Goal: Task Accomplishment & Management: Use online tool/utility

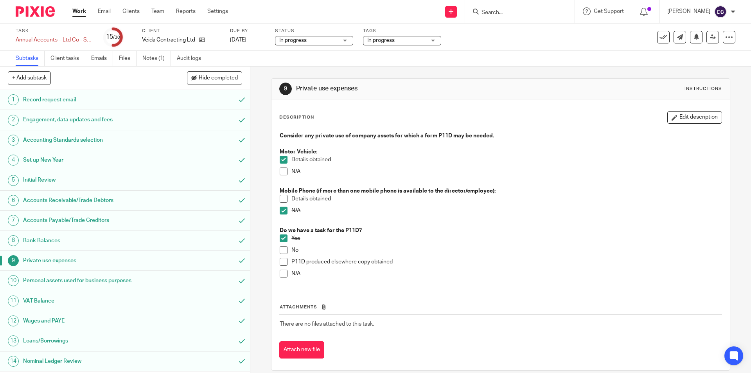
scroll to position [117, 0]
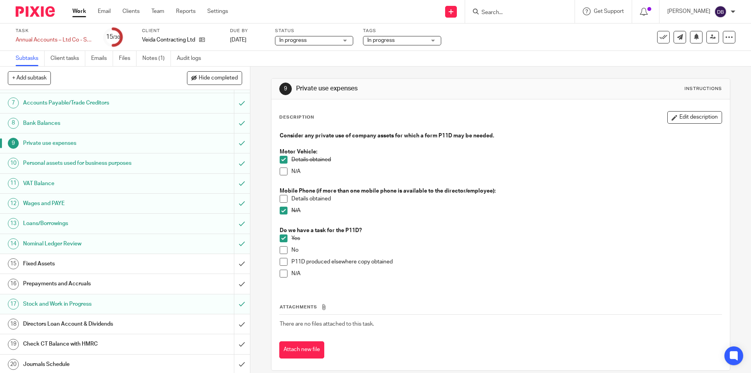
click at [113, 263] on h1 "Fixed Assets" at bounding box center [90, 264] width 135 height 12
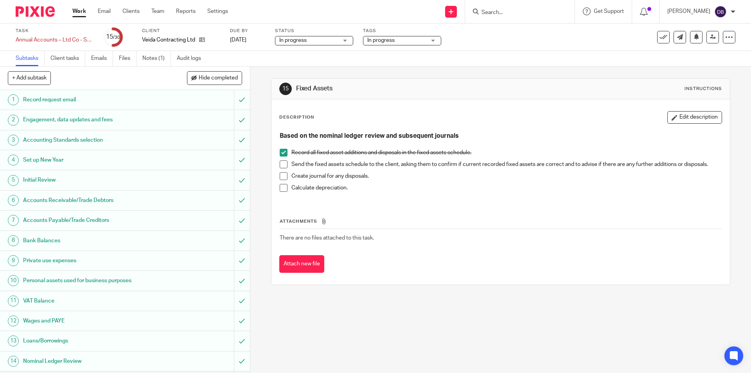
click at [282, 163] on span at bounding box center [283, 164] width 8 height 8
click at [282, 190] on span at bounding box center [283, 188] width 8 height 8
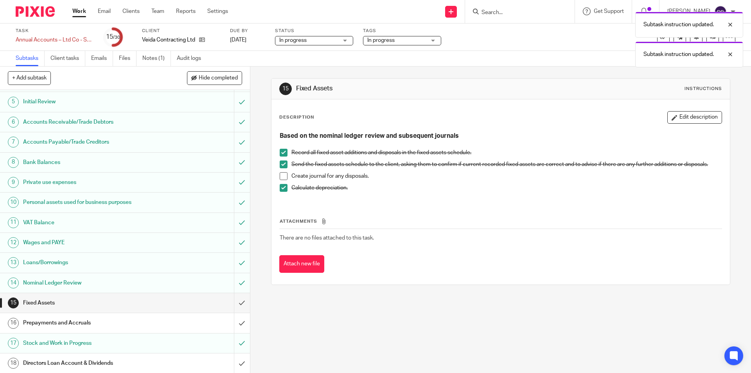
scroll to position [117, 0]
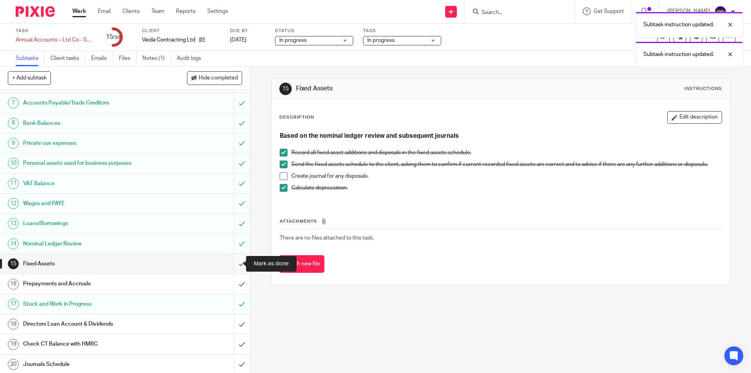
click at [232, 262] on input "submit" at bounding box center [125, 264] width 250 height 20
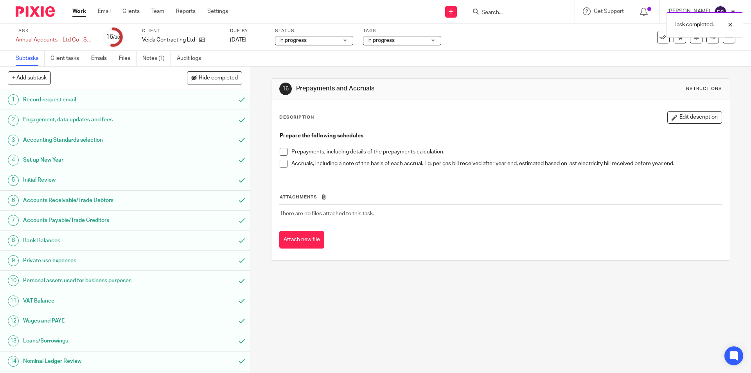
click at [282, 149] on span at bounding box center [283, 152] width 8 height 8
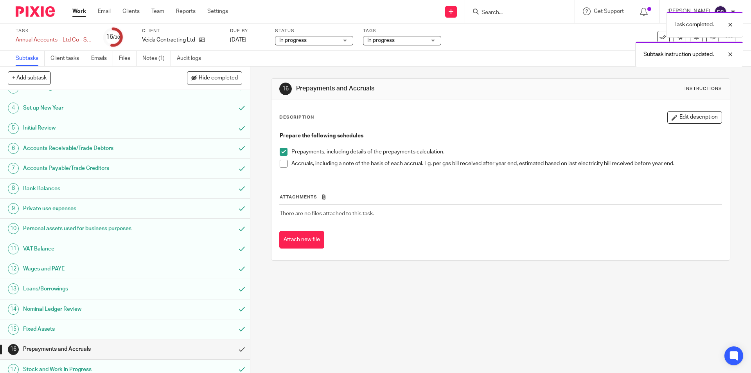
scroll to position [130, 0]
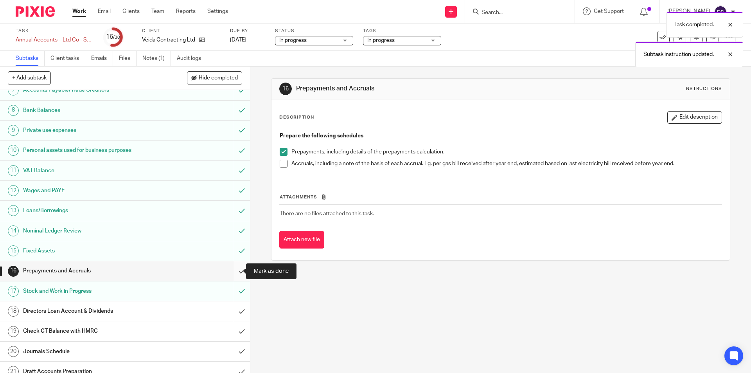
click at [231, 271] on input "submit" at bounding box center [125, 271] width 250 height 20
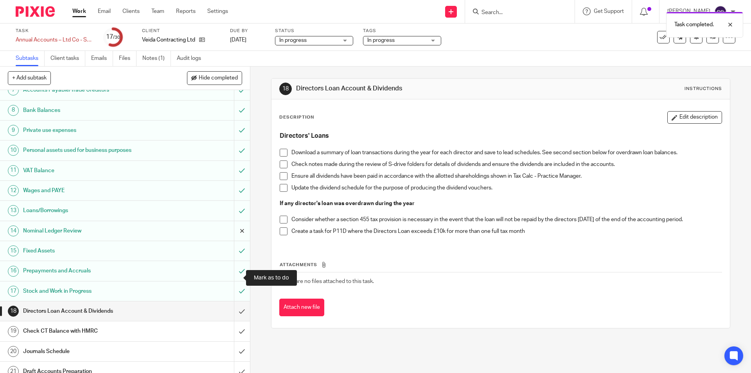
scroll to position [195, 0]
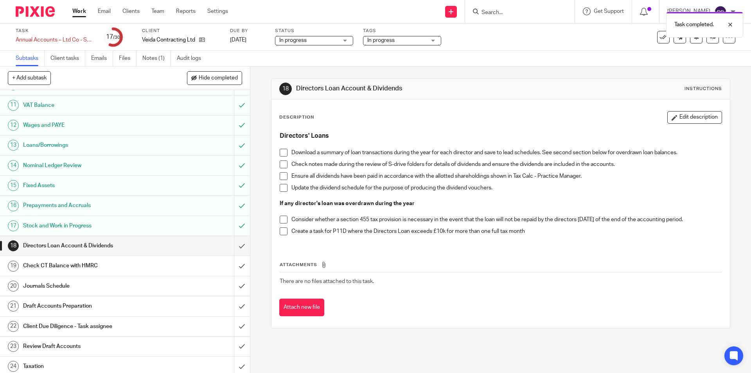
click at [195, 287] on div "Journals Schedule" at bounding box center [124, 286] width 203 height 12
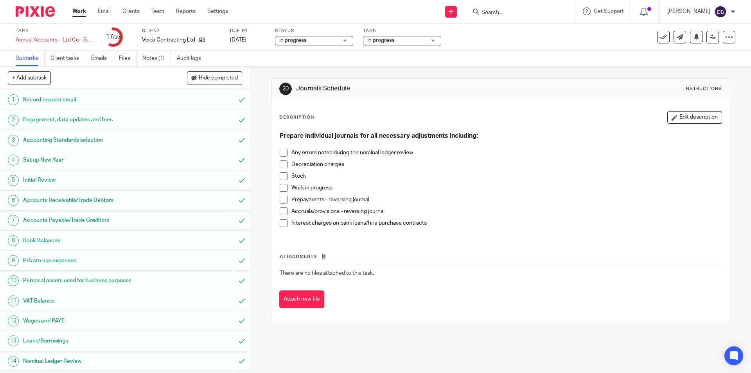
click at [283, 163] on span at bounding box center [283, 164] width 8 height 8
click at [280, 201] on span at bounding box center [283, 199] width 8 height 8
click at [280, 222] on span at bounding box center [283, 223] width 8 height 8
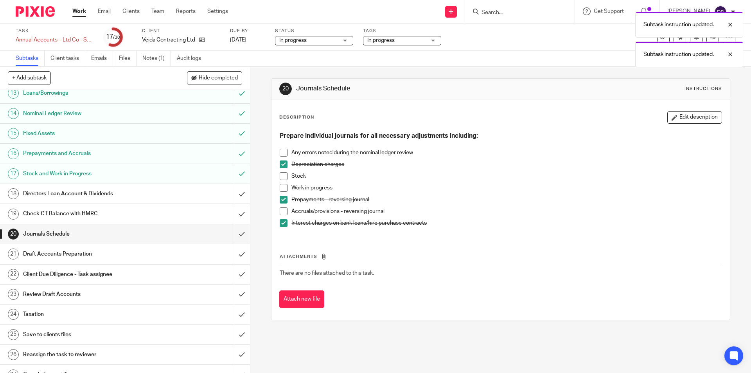
scroll to position [261, 0]
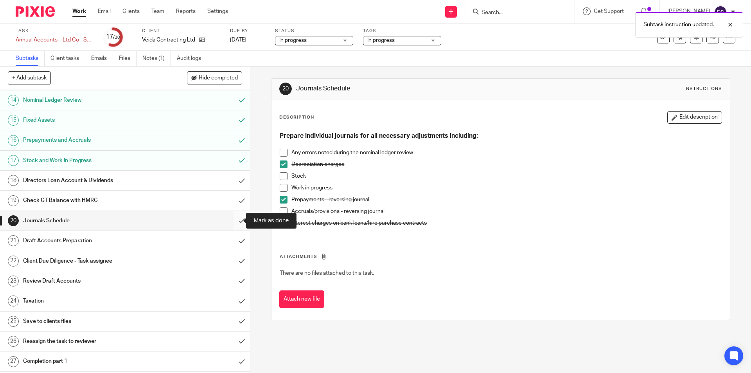
click at [233, 220] on input "submit" at bounding box center [125, 221] width 250 height 20
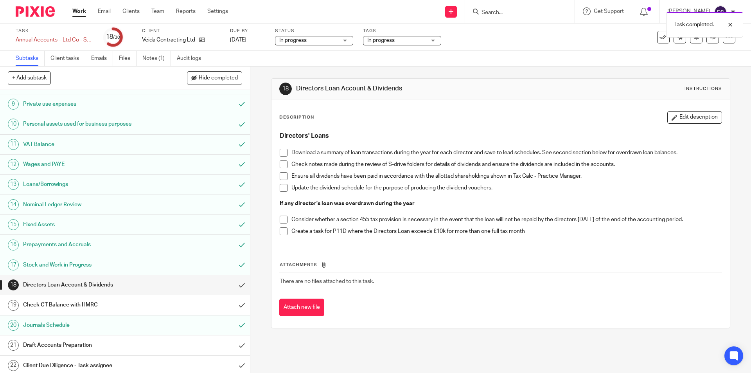
scroll to position [247, 0]
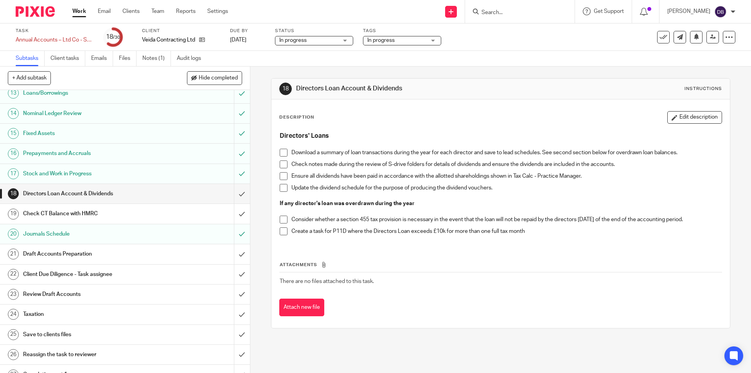
click at [203, 192] on div "Directors Loan Account & Dividends" at bounding box center [124, 194] width 203 height 12
